Goal: Contribute content: Add original content to the website for others to see

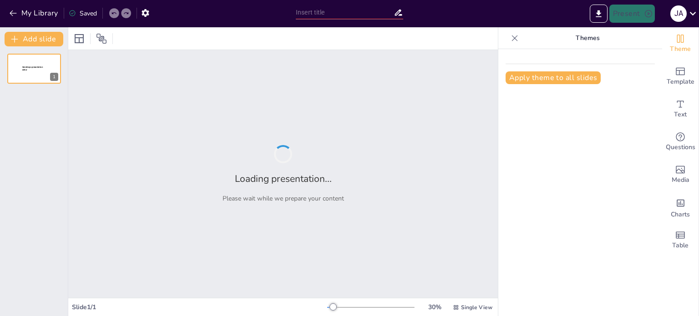
type input "Evolving Software Analysis and Development: Adapting to Technological Advanceme…"
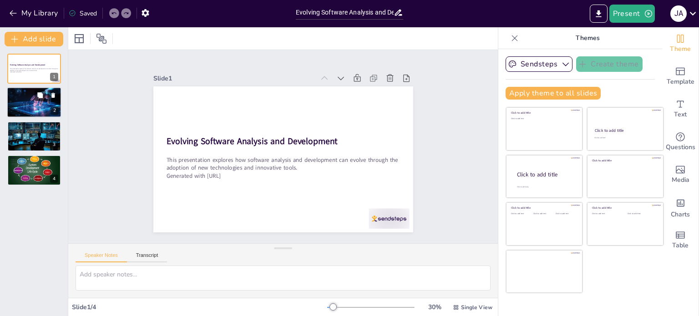
click at [25, 100] on div at bounding box center [34, 102] width 55 height 31
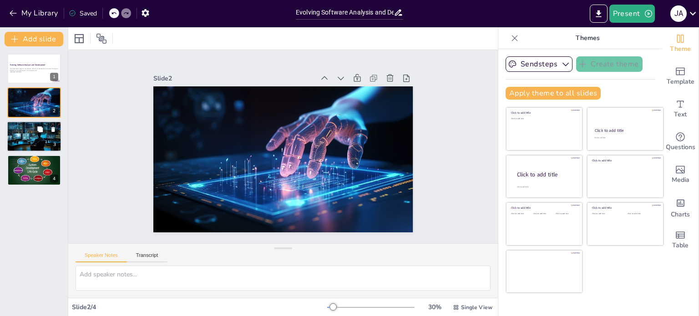
click at [37, 142] on div at bounding box center [34, 136] width 55 height 31
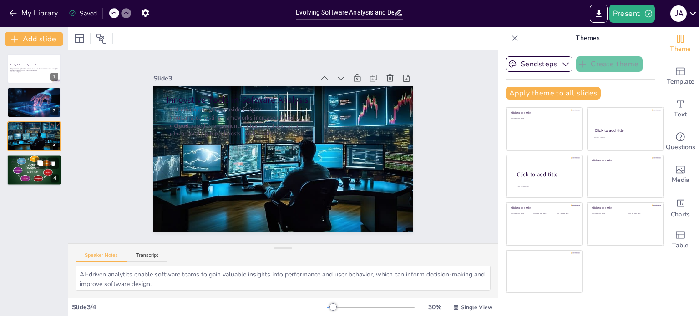
click at [21, 168] on div at bounding box center [34, 170] width 55 height 31
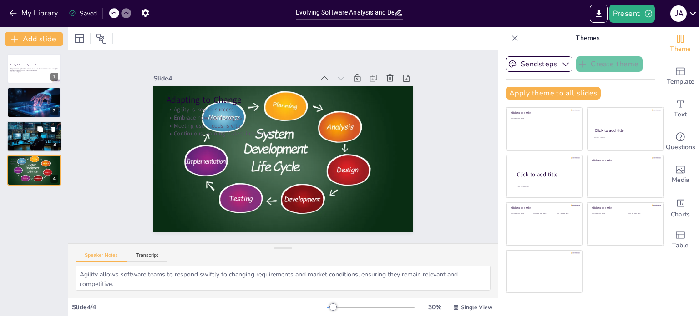
click at [26, 137] on div at bounding box center [34, 136] width 55 height 31
type textarea "AI-driven analytics enable software teams to gain valuable insights into perfor…"
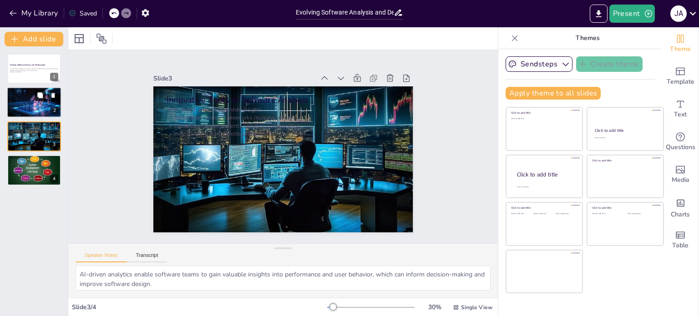
click at [36, 94] on button at bounding box center [40, 95] width 11 height 11
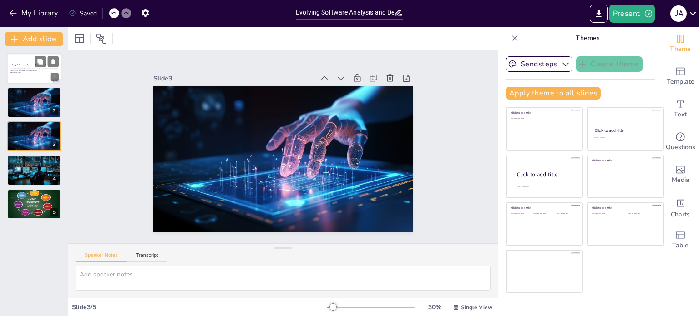
click at [41, 74] on div at bounding box center [34, 68] width 55 height 31
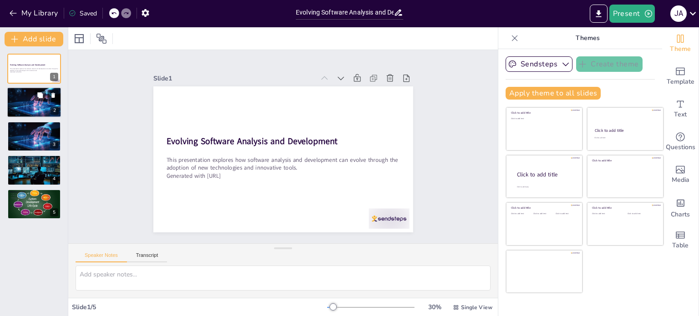
click at [30, 98] on div at bounding box center [34, 102] width 55 height 31
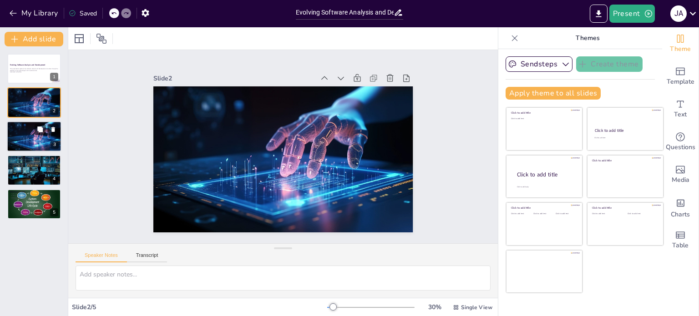
click at [24, 133] on div at bounding box center [34, 136] width 55 height 31
click at [33, 107] on div at bounding box center [34, 102] width 55 height 31
click at [53, 95] on icon at bounding box center [53, 95] width 4 height 5
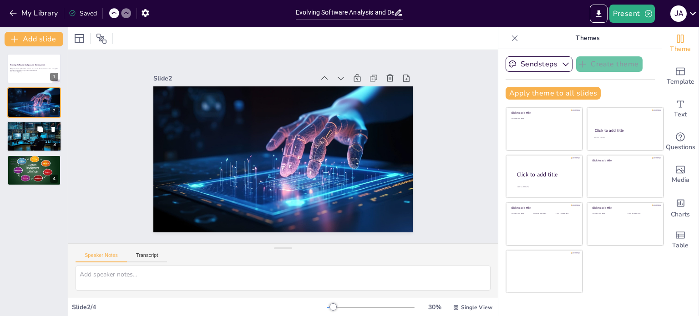
click at [24, 125] on p "AI-driven analytics provide insights" at bounding box center [34, 126] width 49 height 2
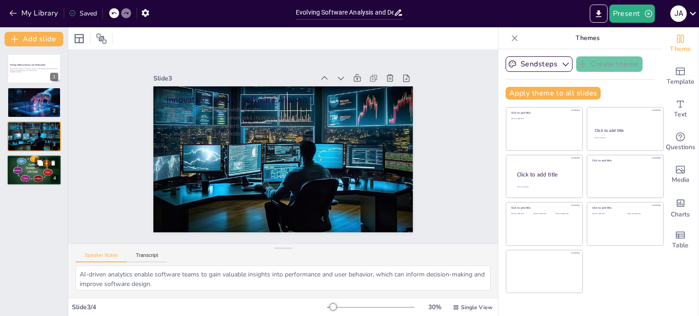
click at [34, 167] on div at bounding box center [34, 170] width 55 height 31
type textarea "Agility allows software teams to respond swiftly to changing requirements and m…"
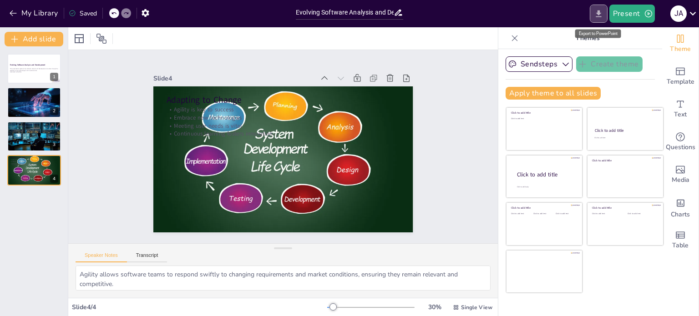
click at [594, 11] on button "Export to PowerPoint" at bounding box center [599, 14] width 18 height 18
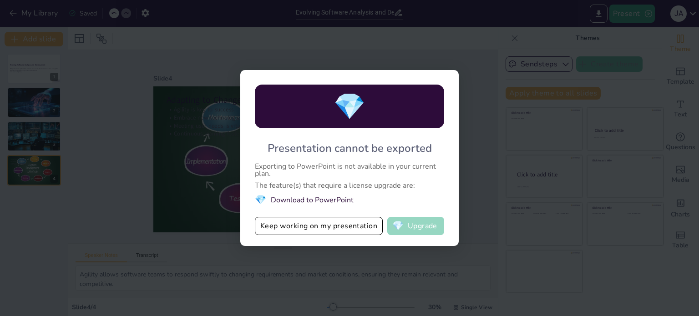
click at [397, 222] on span "💎" at bounding box center [397, 226] width 11 height 9
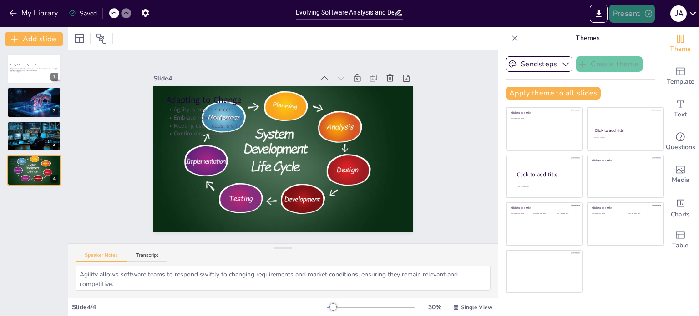
click at [637, 15] on button "Present" at bounding box center [633, 14] width 46 height 18
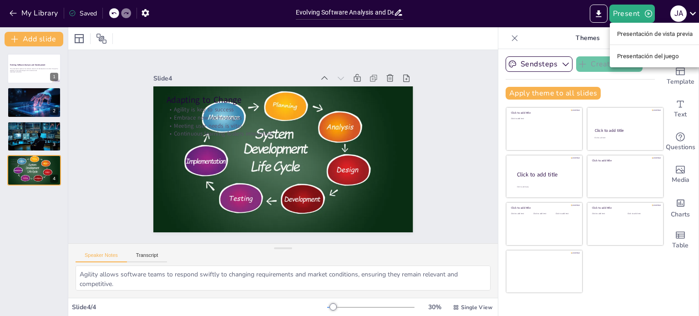
click at [628, 35] on font "Presentación de vista previa" at bounding box center [655, 34] width 76 height 7
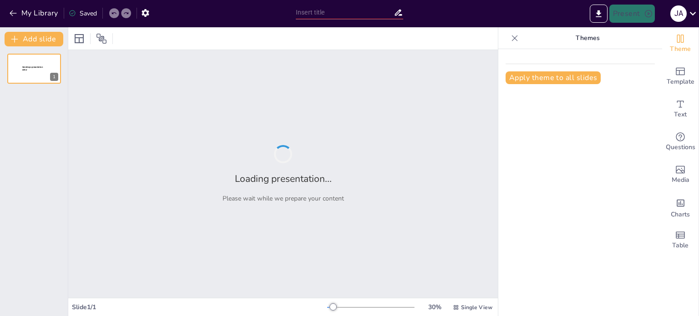
type input "Evolving Software Analysis and Development: Adapting to Technological Advanceme…"
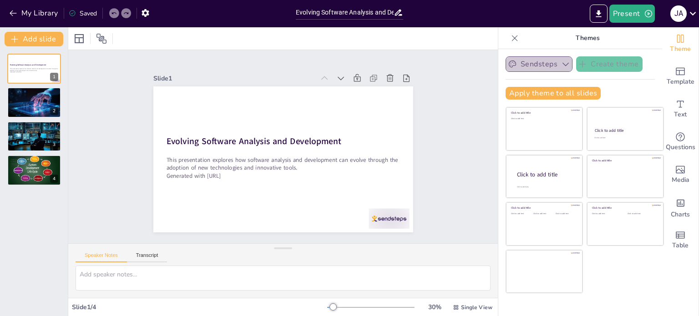
click at [561, 61] on icon "button" at bounding box center [565, 64] width 9 height 9
click at [146, 12] on icon "button" at bounding box center [146, 13] width 10 height 10
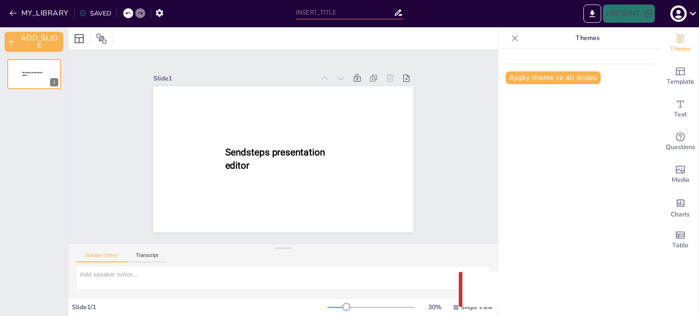
type input "Evolving Software Analysis and Development: Adapting to Technological Advanceme…"
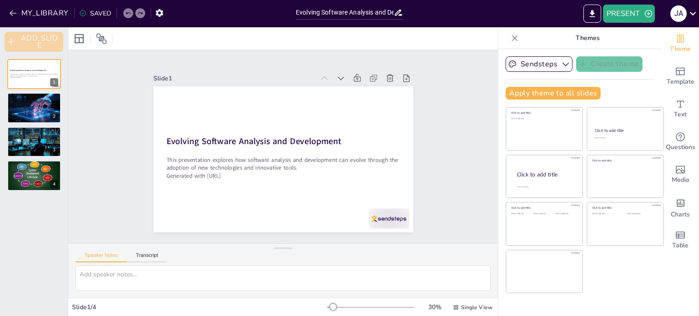
click at [35, 44] on button "ADD_SLIDE" at bounding box center [34, 42] width 59 height 20
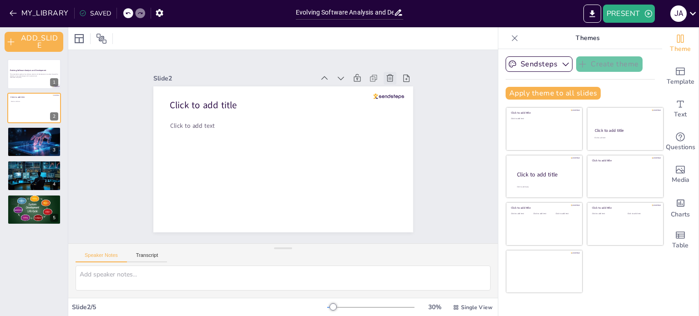
click at [386, 79] on icon at bounding box center [390, 78] width 9 height 9
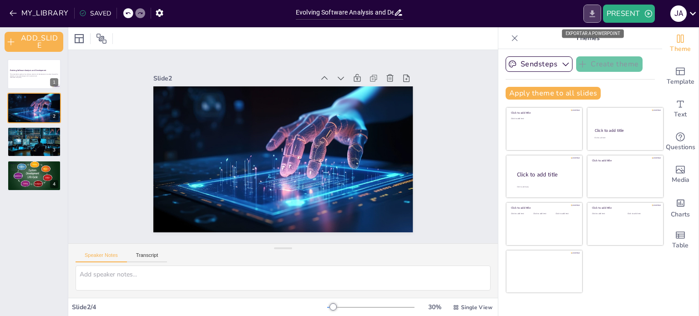
click at [596, 11] on icon "EXPORT_TO_POWERPOINT" at bounding box center [593, 14] width 10 height 10
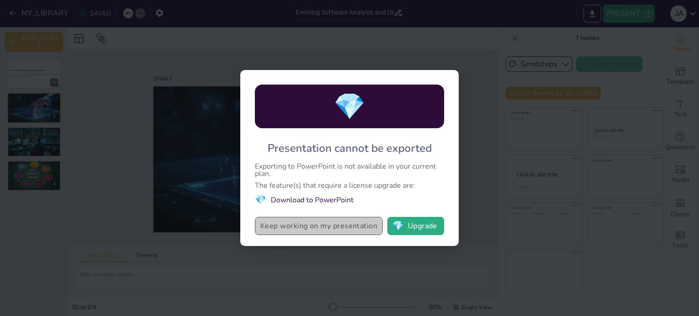
click at [302, 229] on button "Keep working on my presentation" at bounding box center [319, 226] width 128 height 18
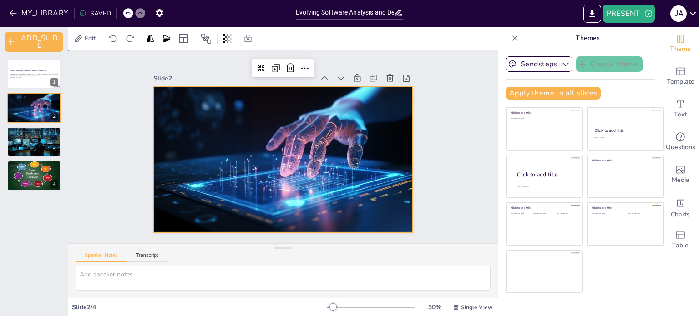
click at [444, 142] on div "Slide 1 Evolving Software Analysis and Development This presentation explores h…" at bounding box center [283, 146] width 430 height 193
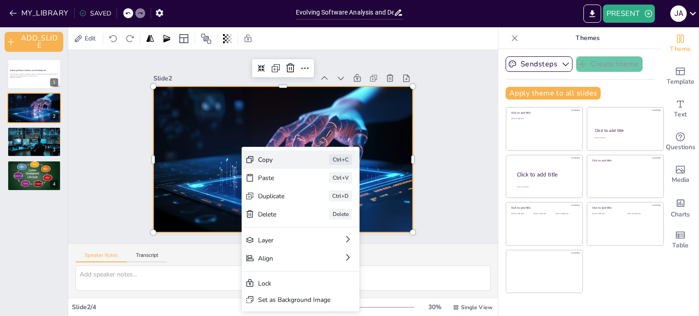
click at [264, 158] on div "Copy" at bounding box center [281, 160] width 46 height 9
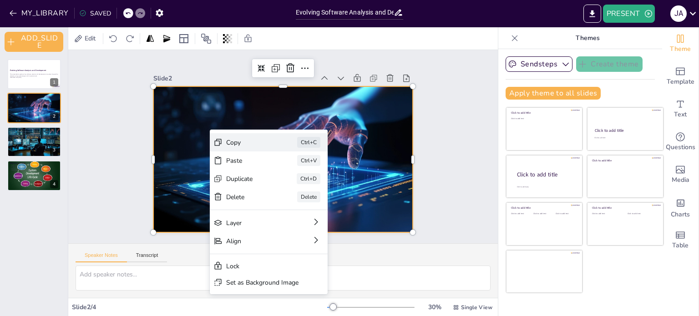
click at [232, 142] on div "Copy" at bounding box center [249, 142] width 46 height 9
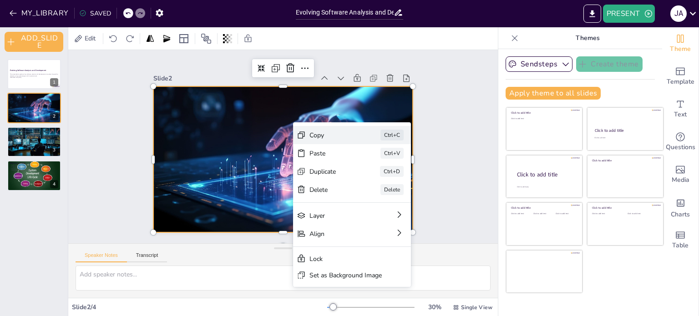
click at [335, 135] on div "Copy" at bounding box center [333, 135] width 46 height 9
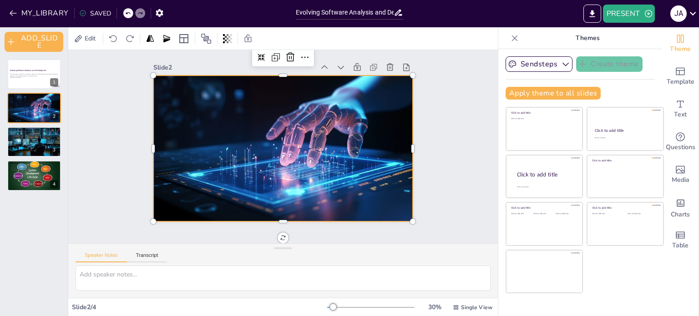
scroll to position [14, 0]
click at [150, 259] on button "Transcript" at bounding box center [147, 258] width 41 height 10
click at [456, 256] on button "Microsoft Mark - English ([GEOGRAPHIC_DATA]) (en-US)" at bounding box center [423, 252] width 91 height 15
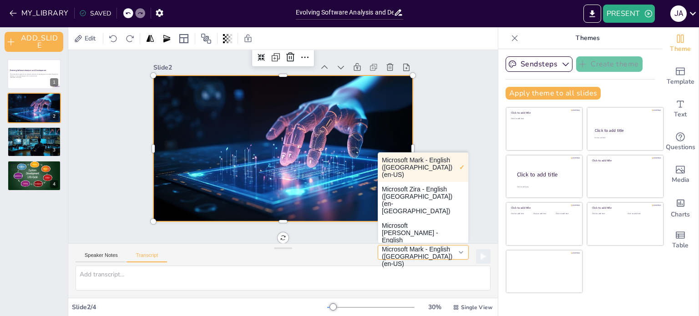
click at [456, 256] on button "Microsoft Mark - English ([GEOGRAPHIC_DATA]) (en-US)" at bounding box center [423, 252] width 91 height 15
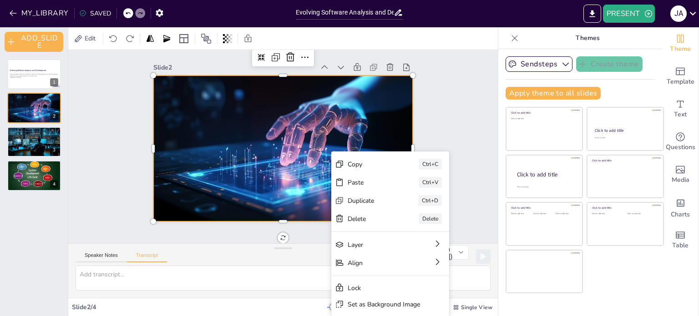
click at [424, 97] on div "Slide 1 Evolving Software Analysis and Development This presentation explores h…" at bounding box center [283, 136] width 311 height 172
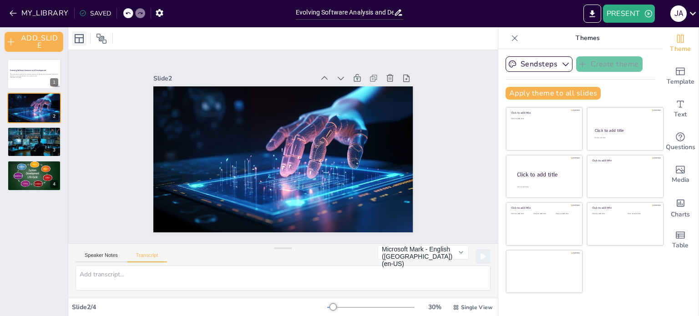
click at [72, 37] on div at bounding box center [79, 38] width 15 height 15
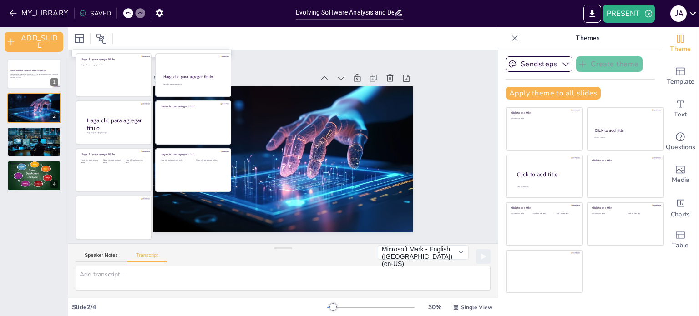
click at [371, 168] on div at bounding box center [283, 160] width 260 height 146
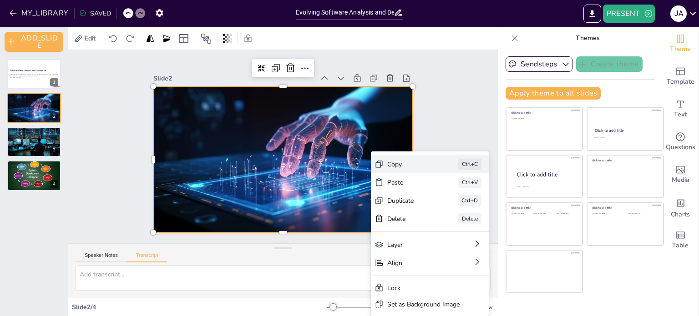
click at [395, 167] on div "Copy" at bounding box center [410, 164] width 46 height 9
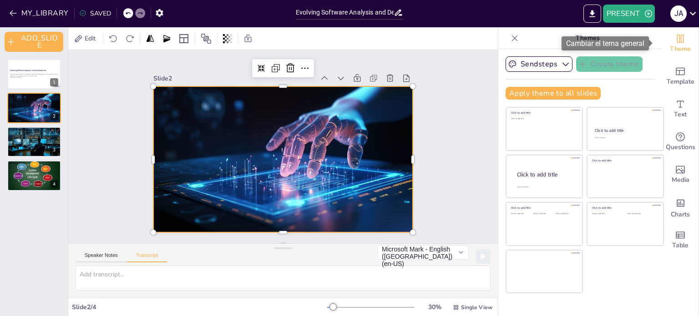
click at [675, 38] on icon "Change the overall theme" at bounding box center [680, 38] width 11 height 11
click at [692, 8] on icon at bounding box center [693, 13] width 12 height 12
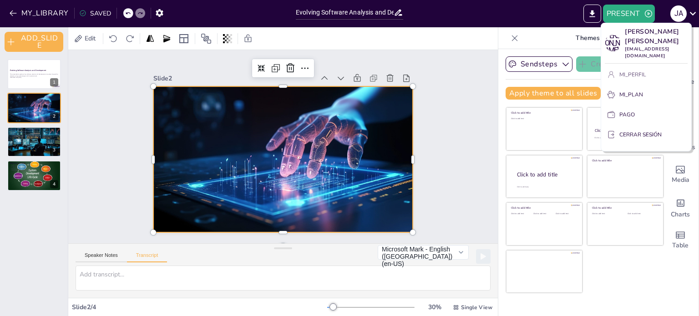
click at [627, 72] on button "MI_PERFIL" at bounding box center [646, 74] width 83 height 15
